Goal: Information Seeking & Learning: Learn about a topic

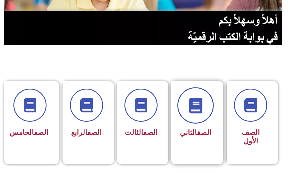
scroll to position [114, 0]
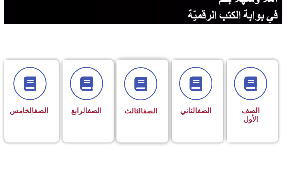
click at [125, 102] on div "الصف الثالث" at bounding box center [140, 92] width 33 height 51
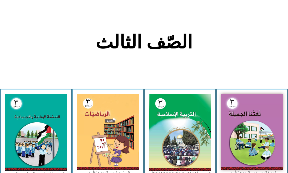
scroll to position [114, 0]
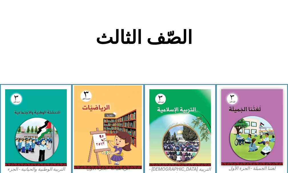
click at [120, 113] on img at bounding box center [108, 128] width 68 height 84
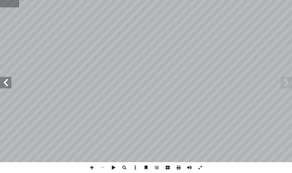
click at [5, 5] on input "text" at bounding box center [9, 3] width 19 height 7
type input "**"
click at [93, 169] on span at bounding box center [92, 168] width 11 height 11
click at [6, 86] on span at bounding box center [5, 82] width 11 height 11
